Goal: Communication & Community: Answer question/provide support

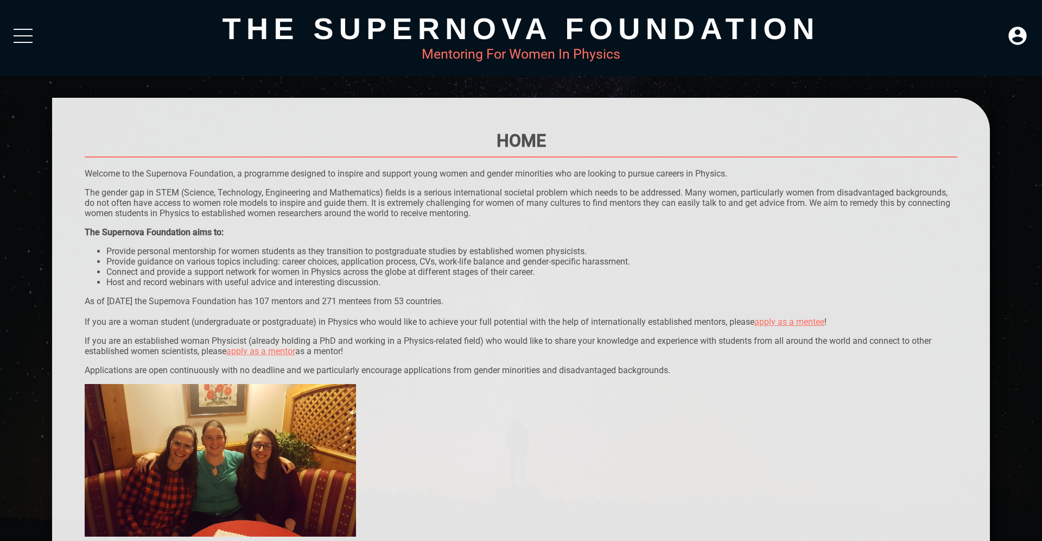
click at [281, 353] on link "apply as a mentor" at bounding box center [260, 351] width 69 height 10
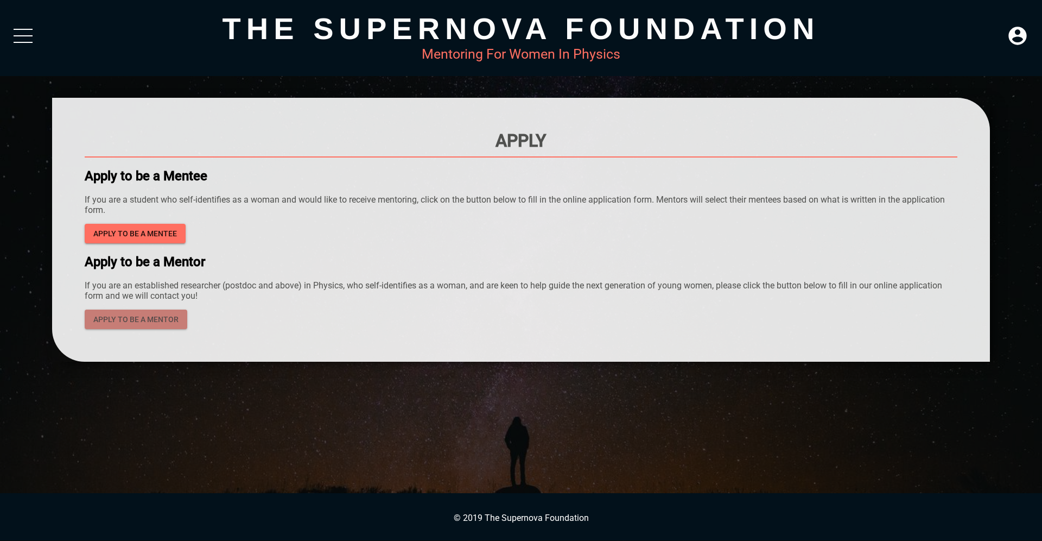
click at [137, 322] on span "apply to be a mentor" at bounding box center [135, 320] width 85 height 14
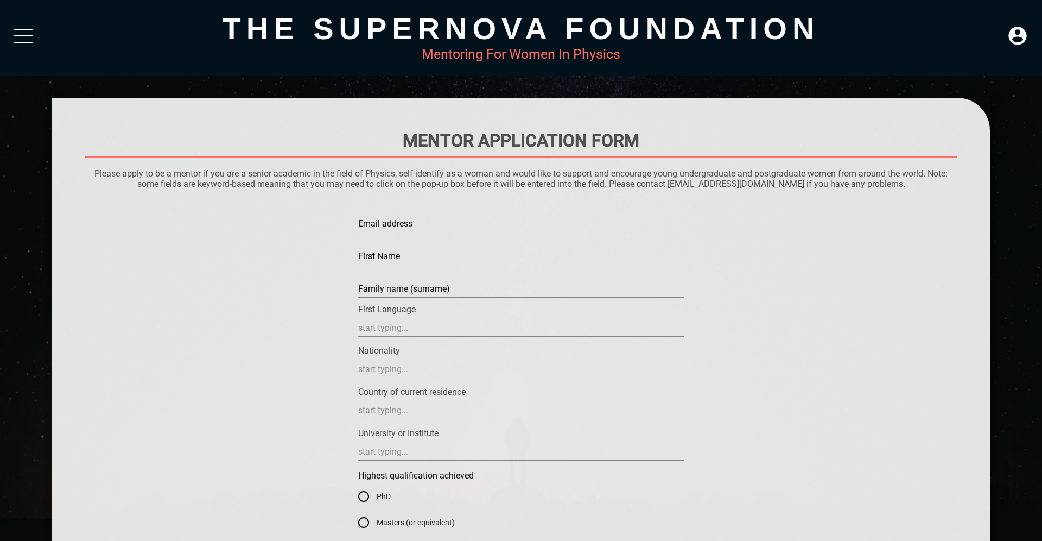
click at [39, 36] on div "The Supernova Foundation Mentoring For Women In Physics" at bounding box center [521, 38] width 1042 height 76
click at [21, 33] on div at bounding box center [23, 39] width 19 height 20
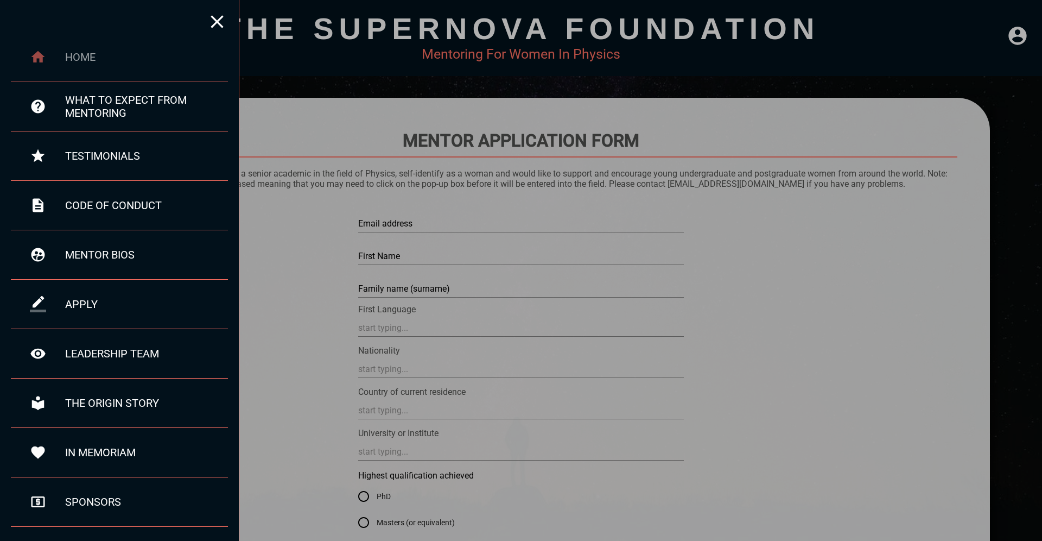
click at [160, 61] on div "home" at bounding box center [146, 56] width 163 height 13
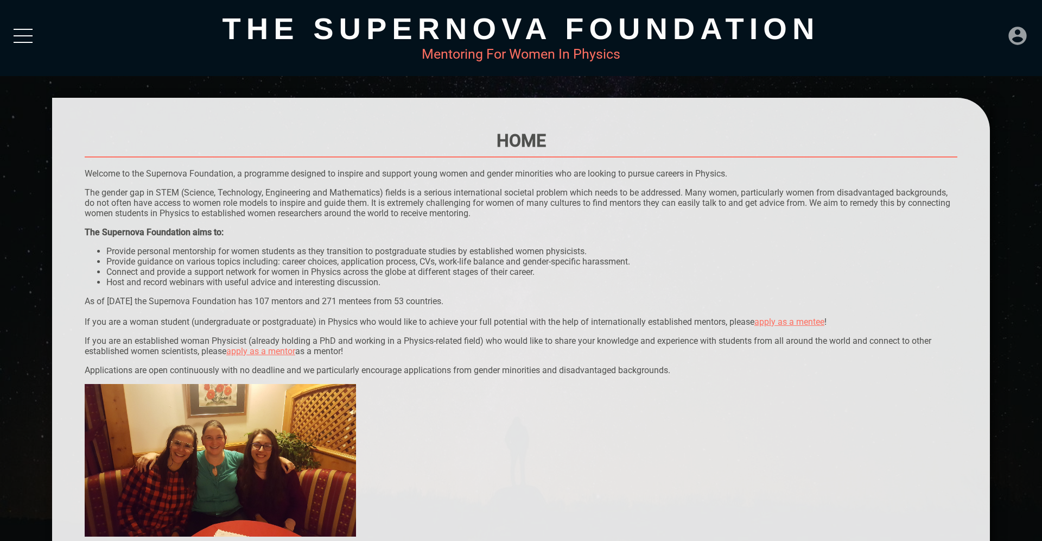
click at [1010, 39] on icon at bounding box center [1018, 36] width 18 height 18
click at [1020, 35] on icon at bounding box center [1018, 36] width 18 height 18
click at [981, 31] on div "LOGIN" at bounding box center [981, 32] width 35 height 21
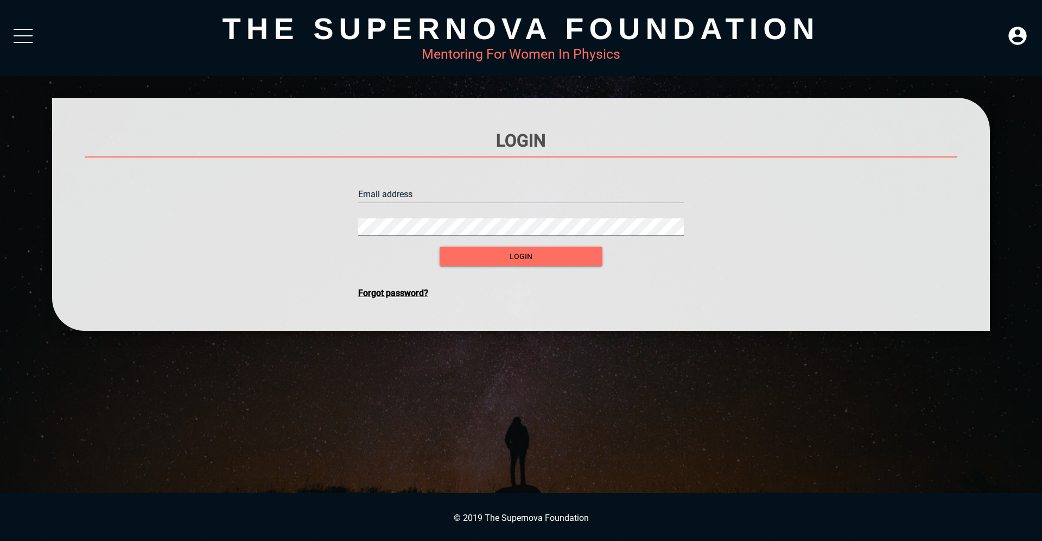
click at [422, 187] on input "text" at bounding box center [521, 194] width 326 height 17
type input "[EMAIL_ADDRESS][DOMAIN_NAME]"
click at [535, 258] on span "login" at bounding box center [520, 257] width 145 height 14
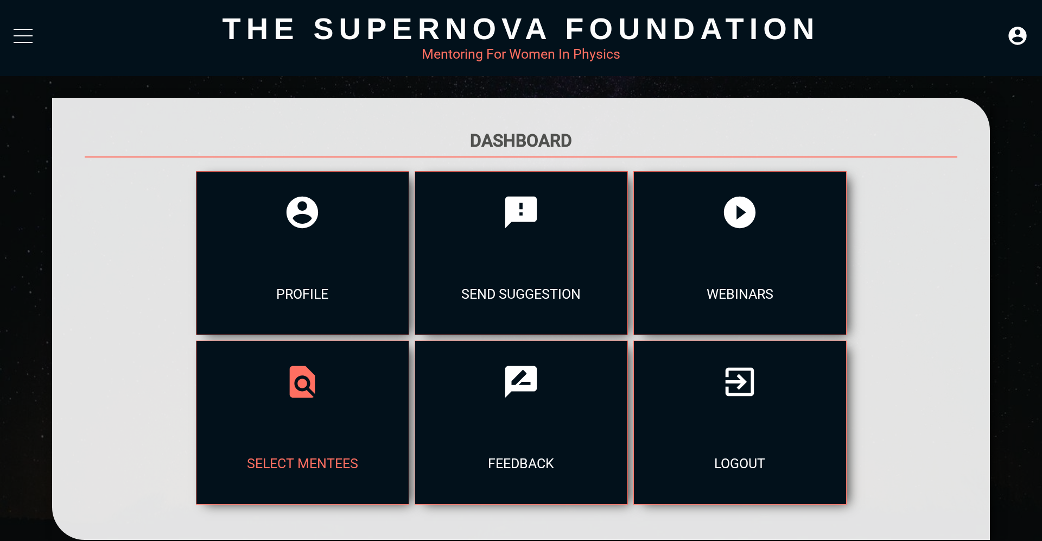
click at [409, 422] on div "select mentees" at bounding box center [302, 462] width 212 height 81
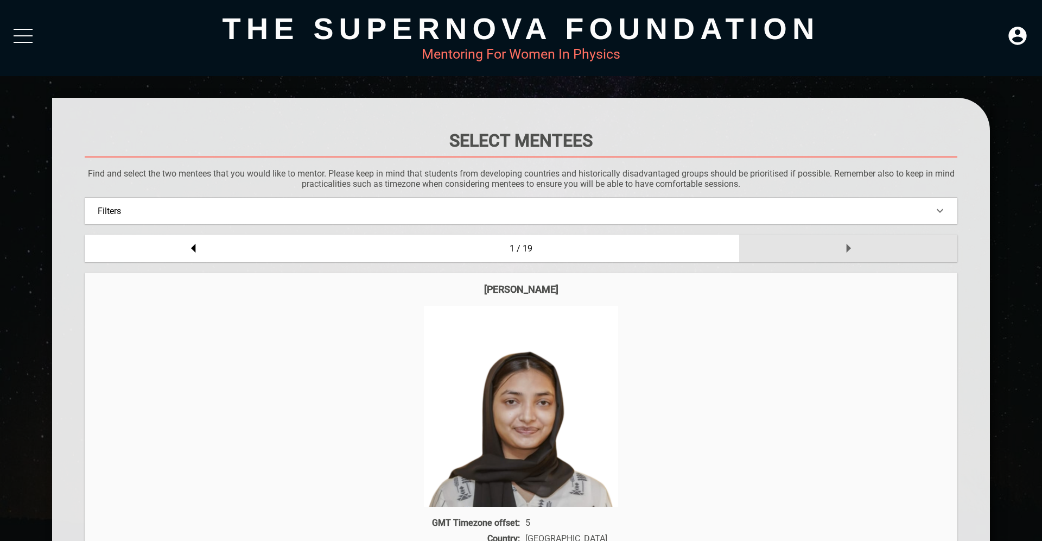
click at [851, 245] on icon at bounding box center [849, 248] width 22 height 22
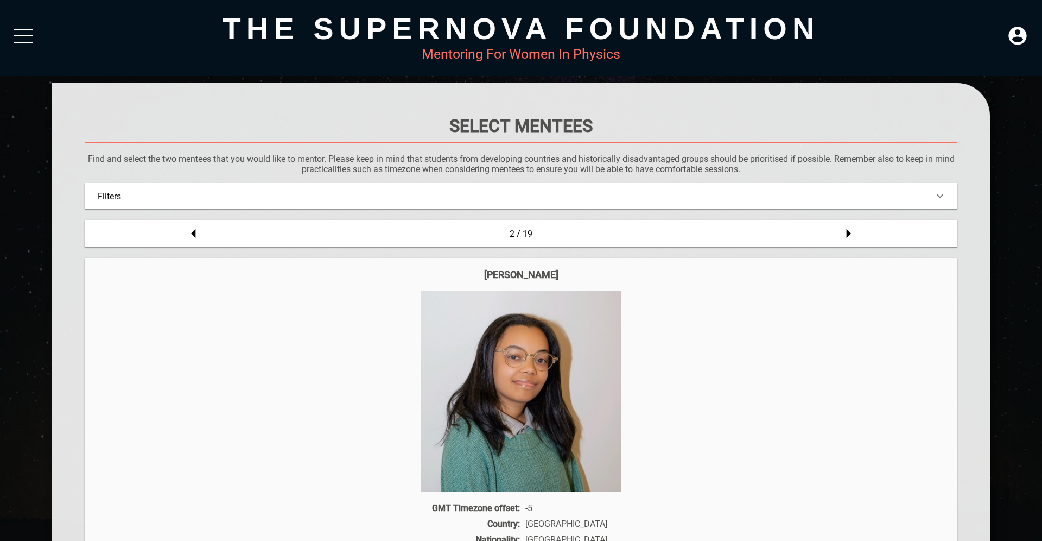
scroll to position [11, 0]
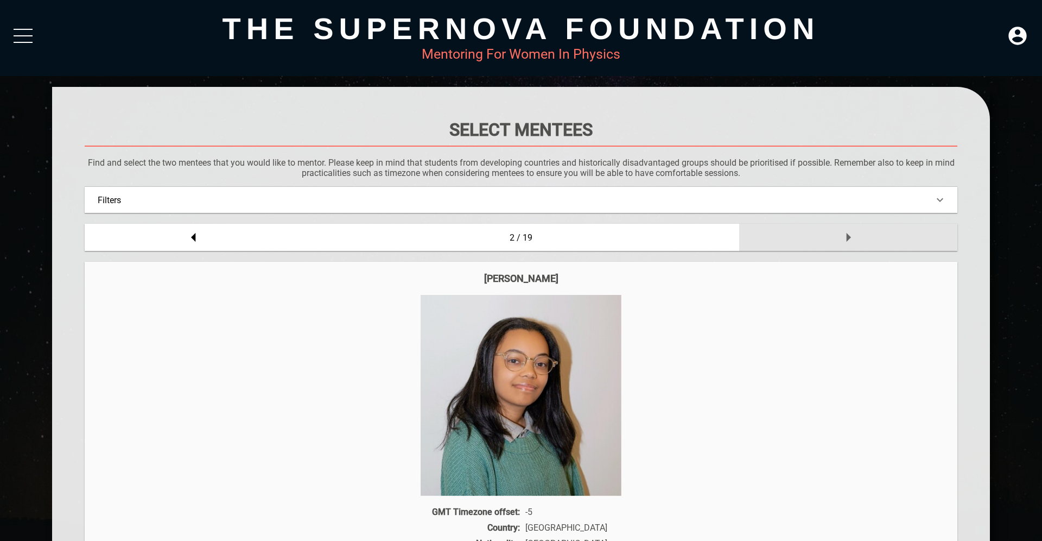
click at [852, 238] on icon at bounding box center [849, 237] width 22 height 22
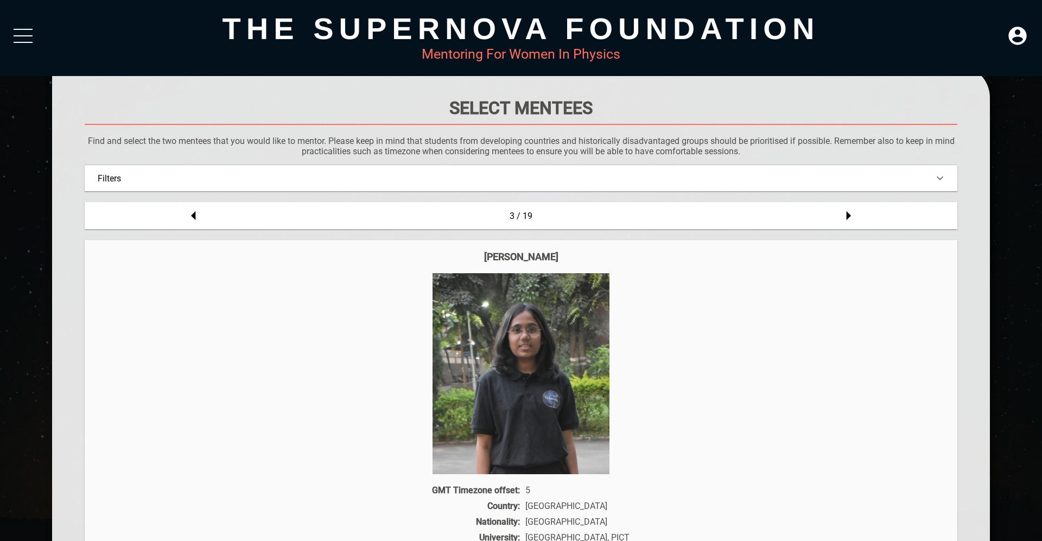
scroll to position [20, 0]
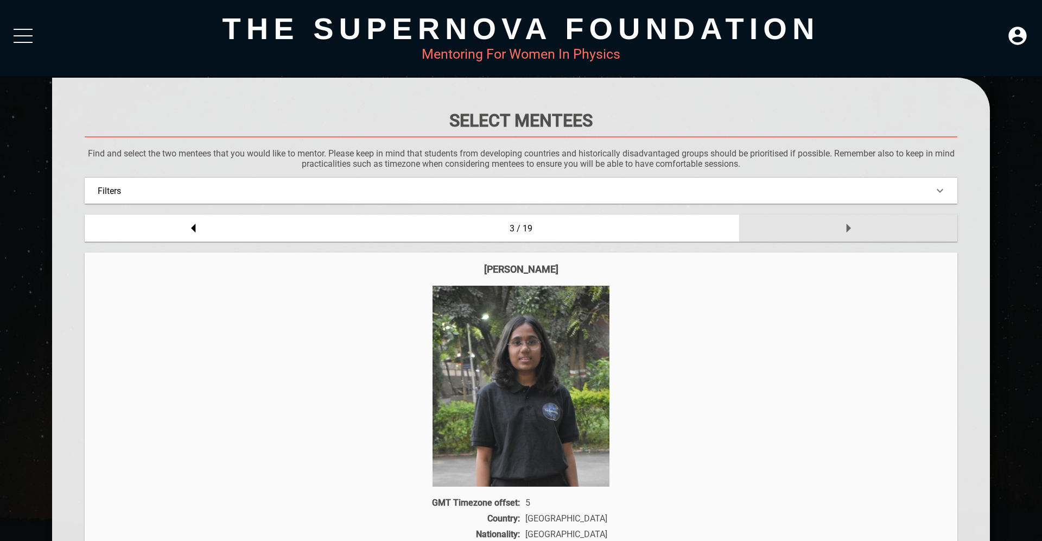
click at [852, 222] on icon at bounding box center [849, 228] width 22 height 22
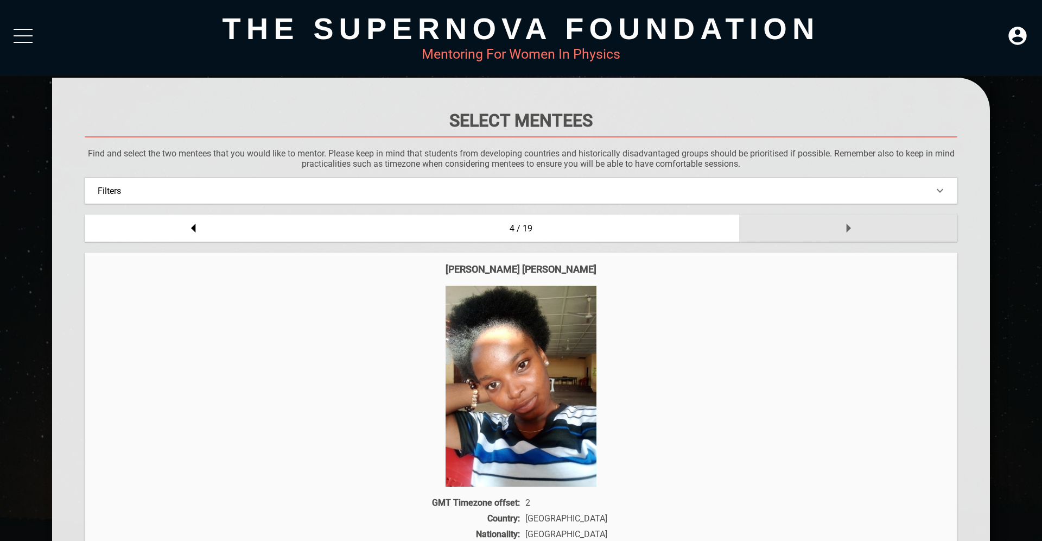
click at [852, 228] on icon at bounding box center [849, 228] width 22 height 22
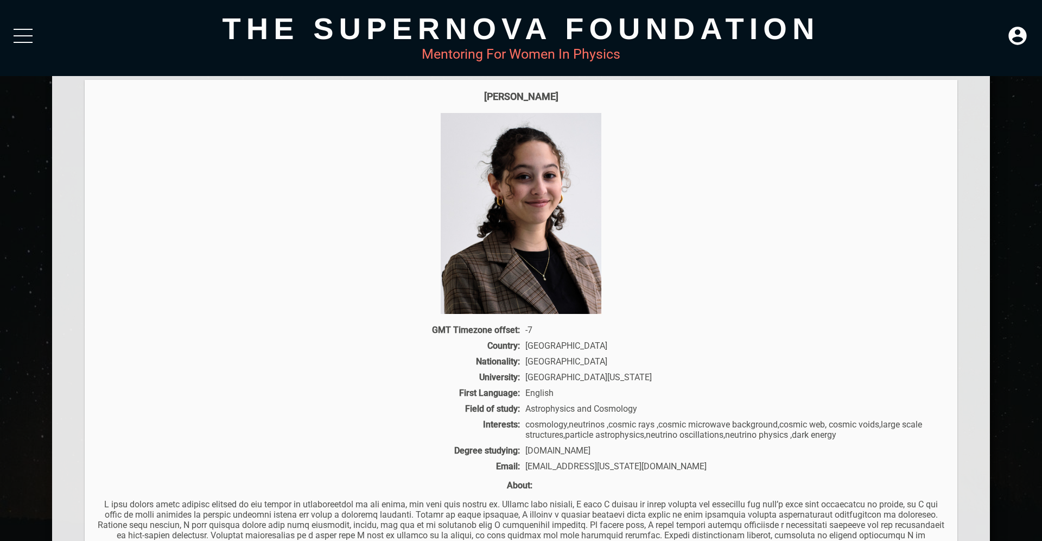
scroll to position [0, 0]
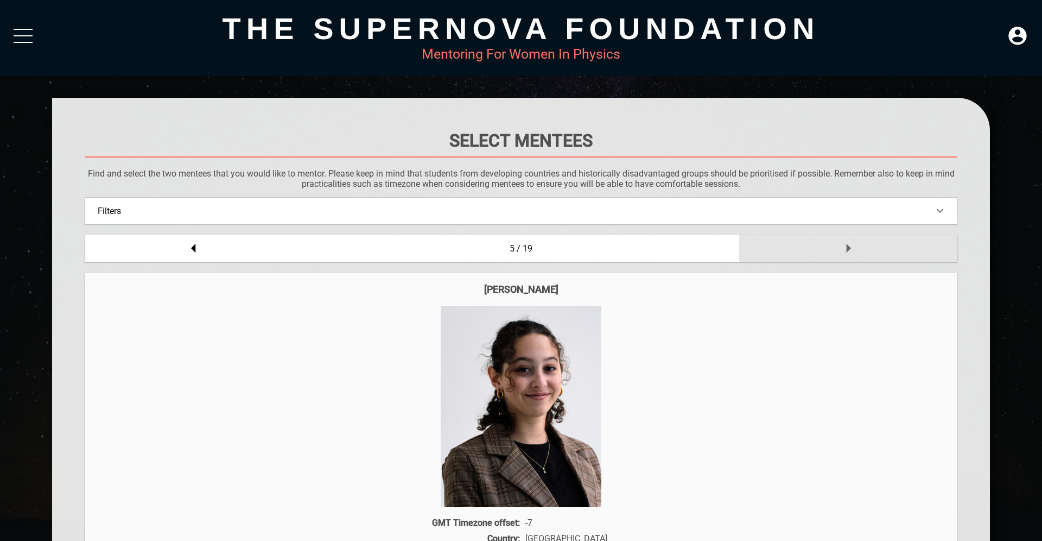
click at [846, 247] on icon at bounding box center [849, 248] width 22 height 22
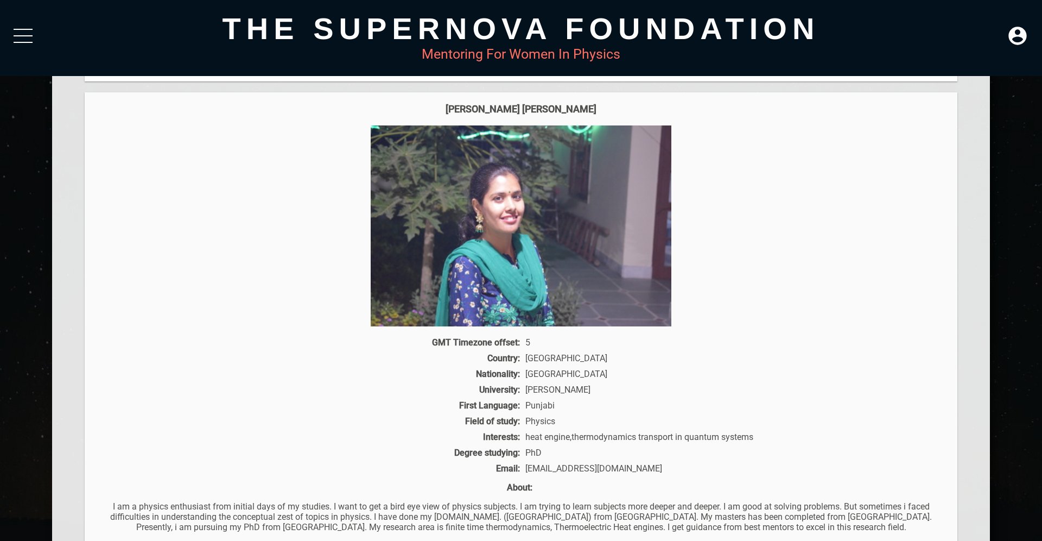
scroll to position [130, 0]
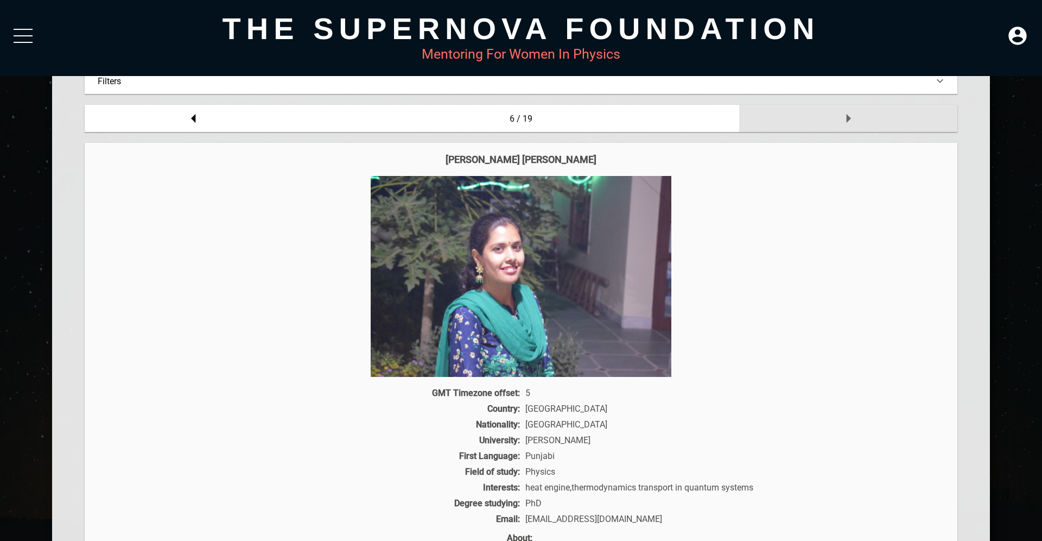
click at [852, 123] on icon at bounding box center [849, 118] width 22 height 22
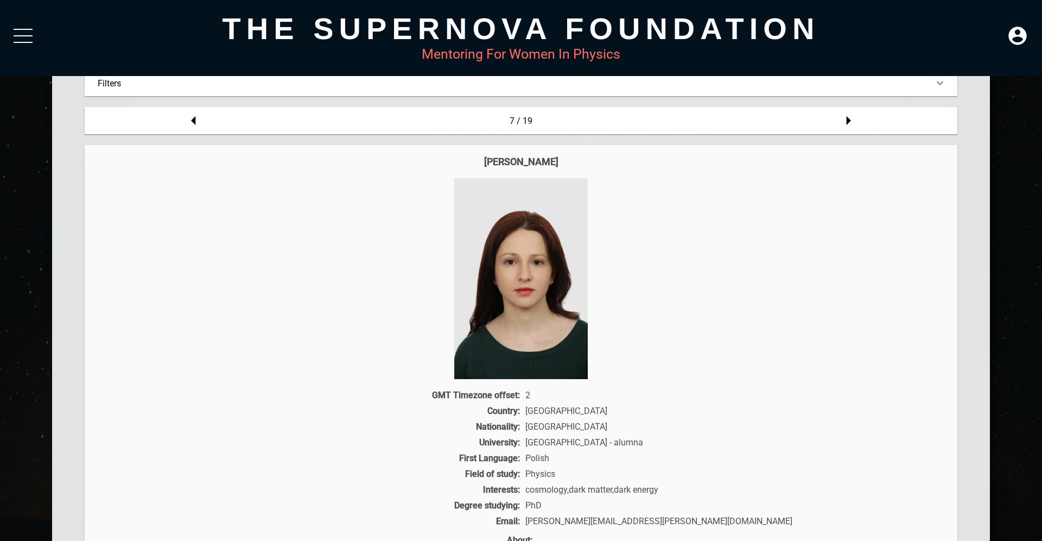
scroll to position [103, 0]
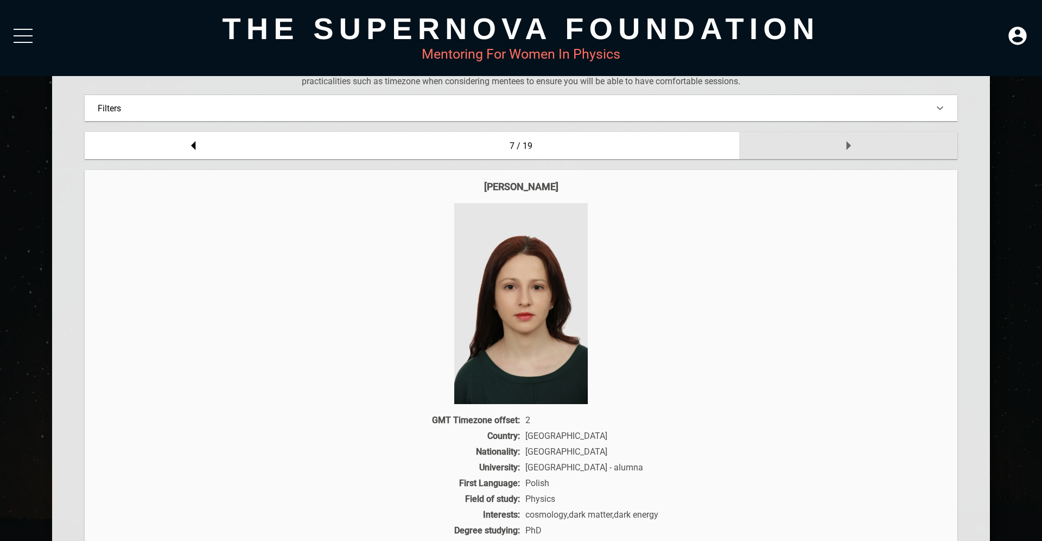
click at [850, 148] on icon at bounding box center [849, 146] width 22 height 22
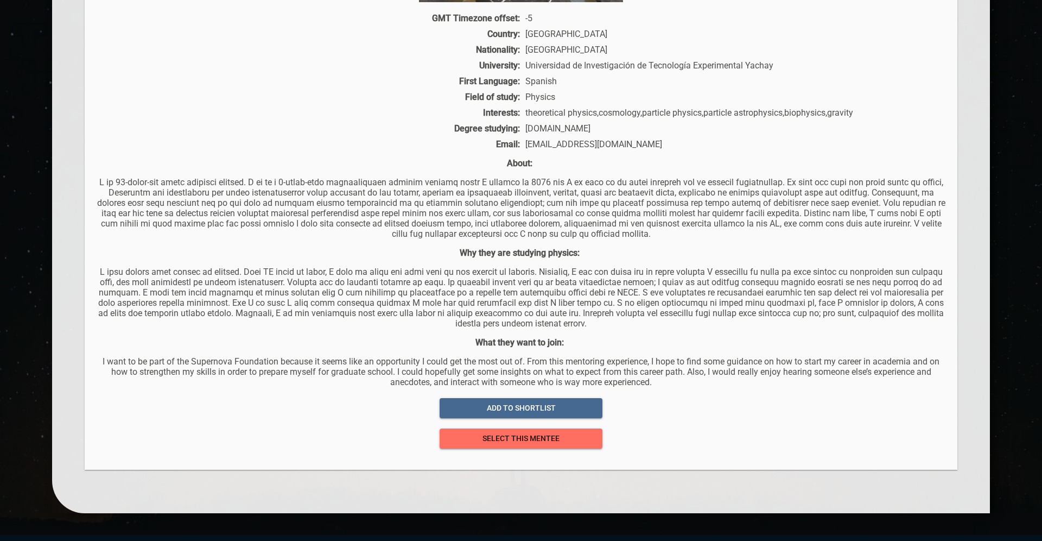
scroll to position [546, 0]
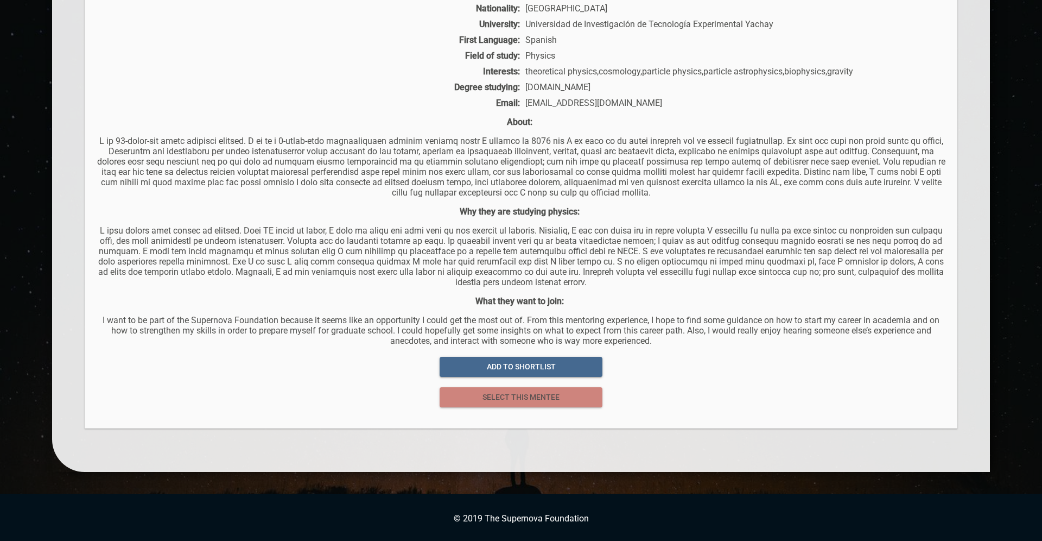
click at [493, 396] on span "select this mentee" at bounding box center [520, 397] width 145 height 14
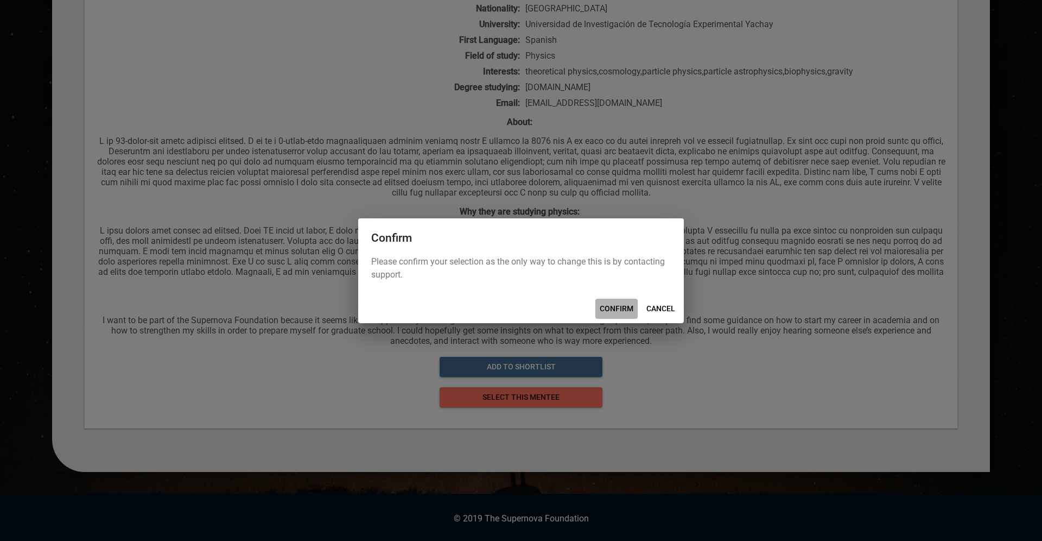
click at [623, 306] on span "CONFIRM" at bounding box center [617, 309] width 34 height 14
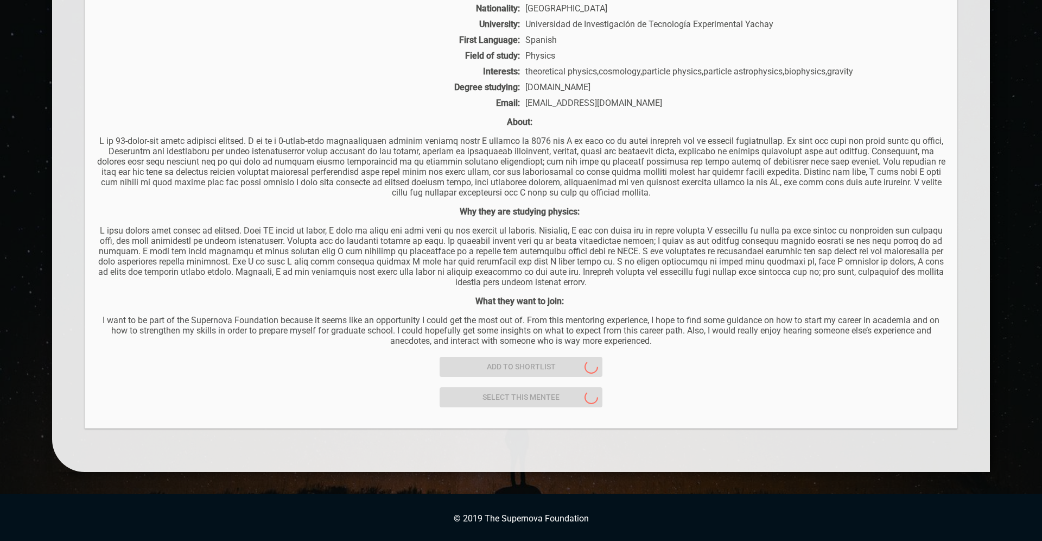
scroll to position [0, 0]
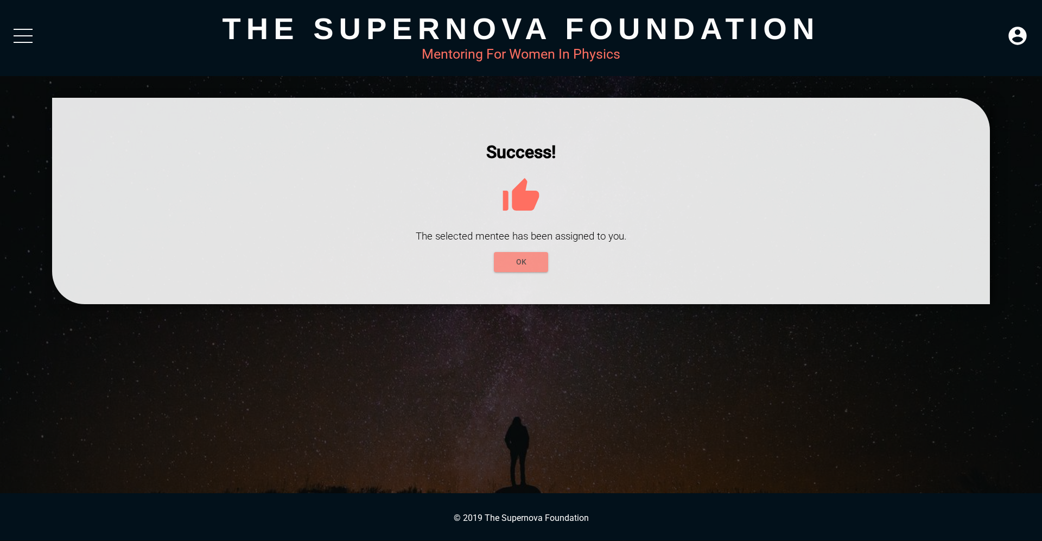
click at [530, 262] on span "OK" at bounding box center [521, 262] width 37 height 14
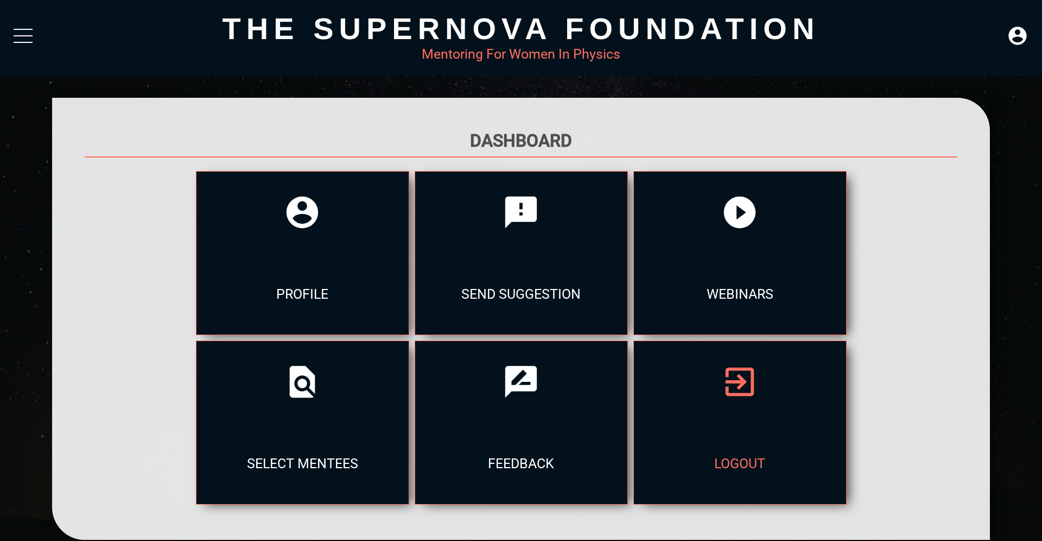
click at [721, 363] on icon at bounding box center [740, 382] width 38 height 38
